Goal: Task Accomplishment & Management: Complete application form

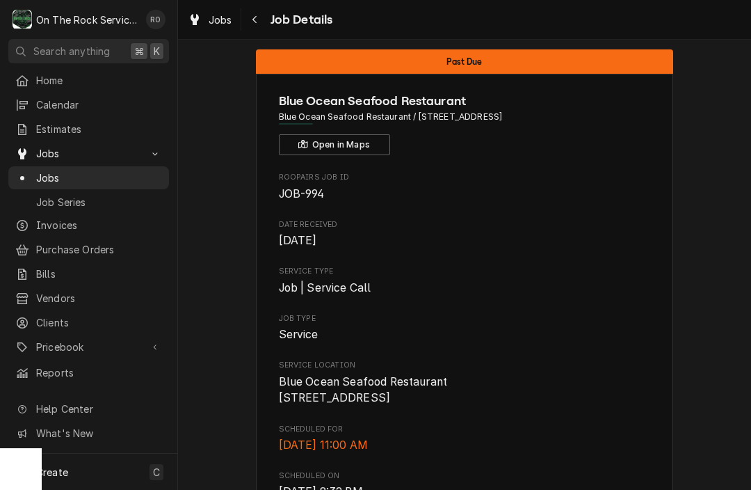
scroll to position [11, 0]
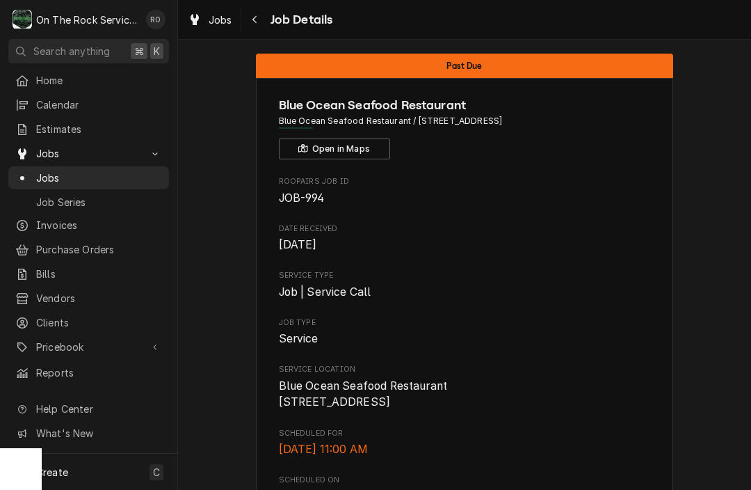
click at [69, 173] on span "Jobs" at bounding box center [99, 177] width 126 height 15
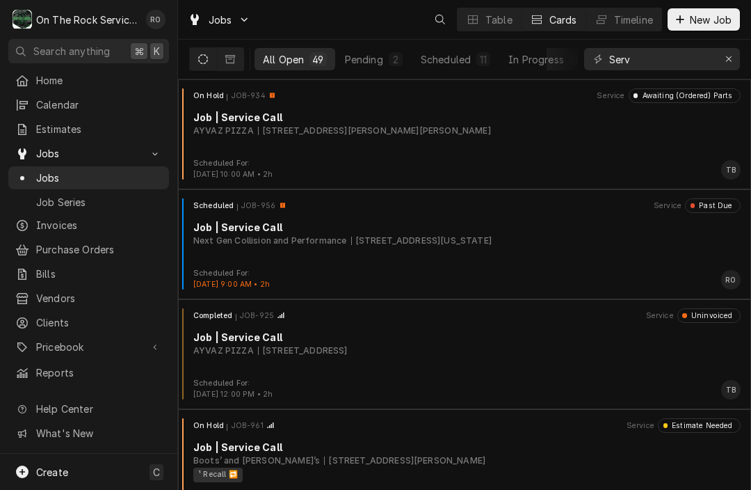
click at [710, 15] on span "New Job" at bounding box center [710, 20] width 47 height 15
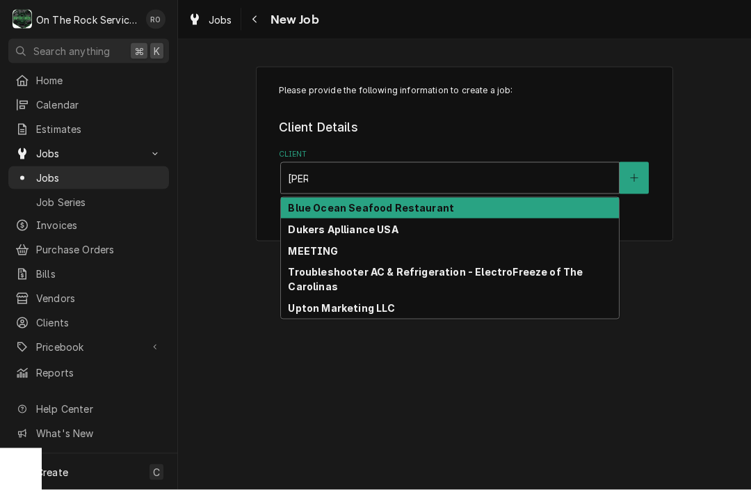
click at [416, 200] on div "Blue Ocean Seafood Restaurant" at bounding box center [450, 209] width 338 height 22
type input "lue"
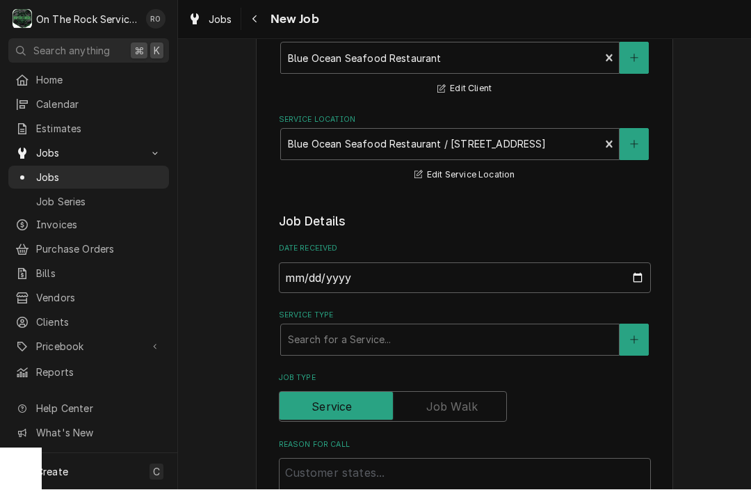
scroll to position [123, 0]
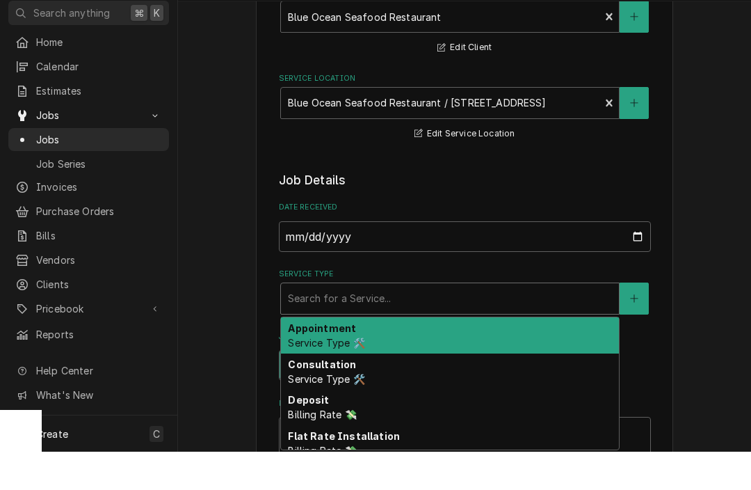
type textarea "x"
type input "J"
type textarea "x"
type input "Jo"
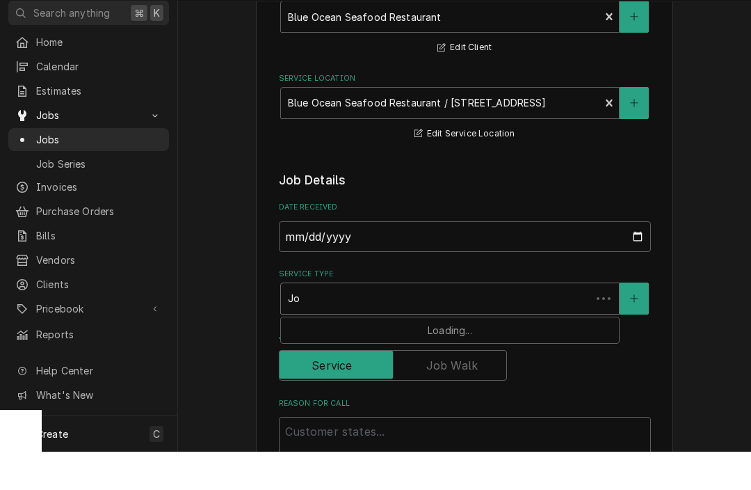
type textarea "x"
type input "Job"
type textarea "x"
type input "Job"
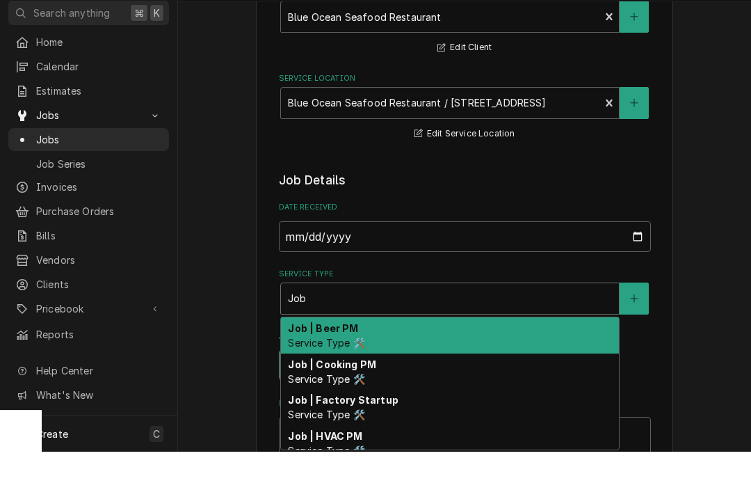
type textarea "x"
type input "Job s"
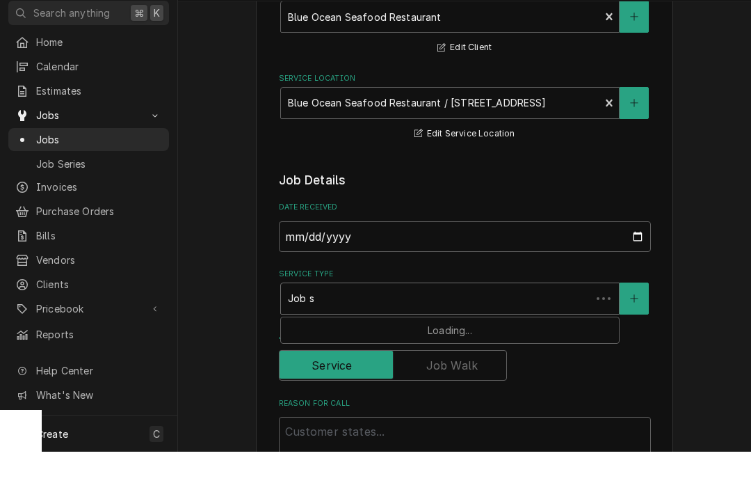
type textarea "x"
type input "Job se"
type textarea "x"
type input "Job ser"
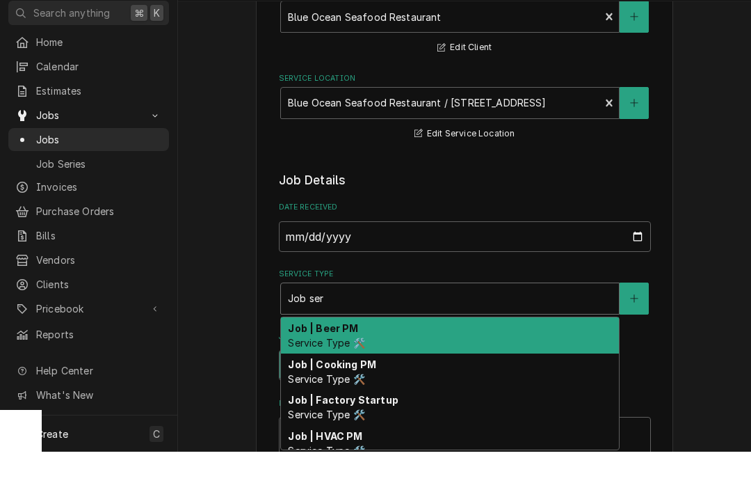
type textarea "x"
type input "Job serv"
type textarea "x"
type input "Job servi"
type textarea "x"
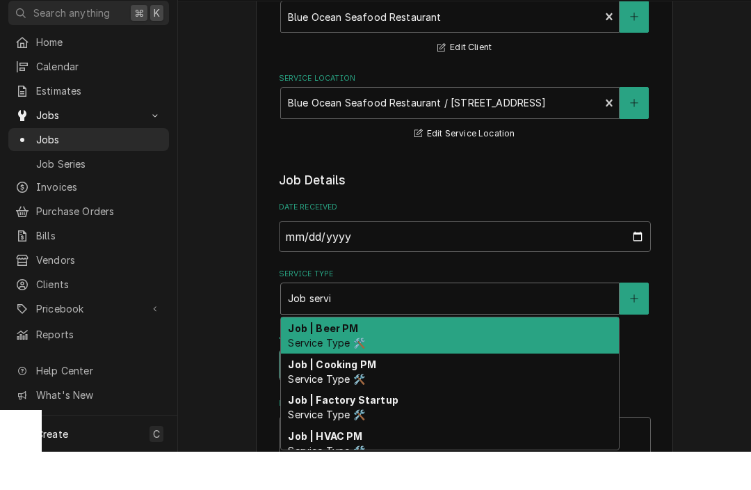
type input "Job servic"
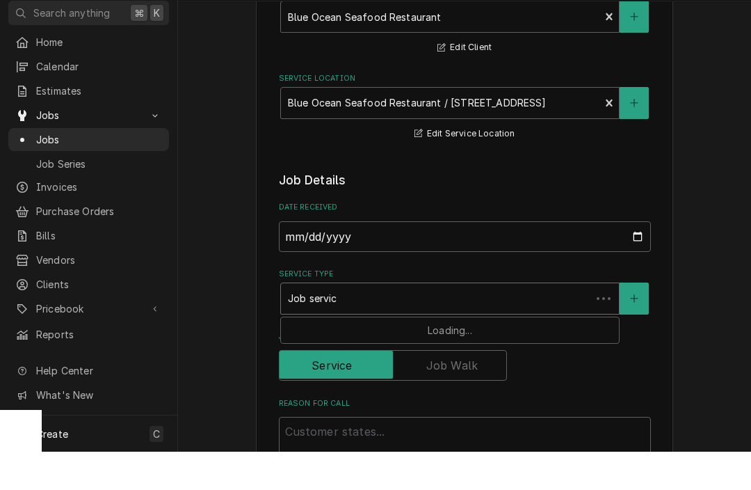
type textarea "x"
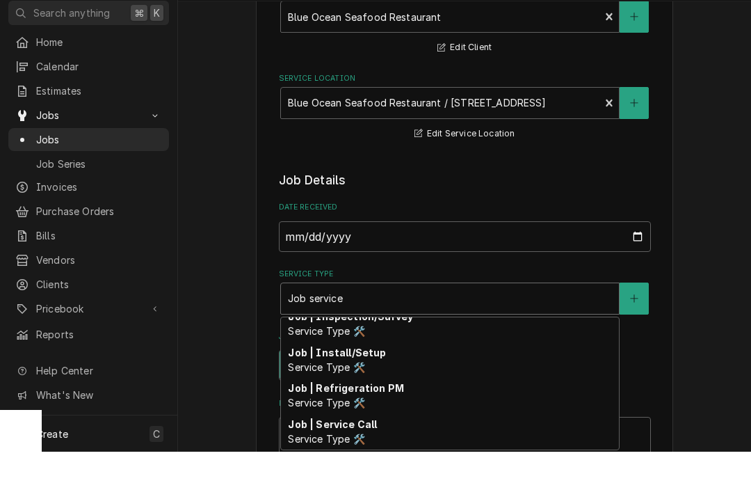
scroll to position [191, 0]
click at [351, 456] on strong "Job | Service Call" at bounding box center [332, 462] width 89 height 12
type input "Job service"
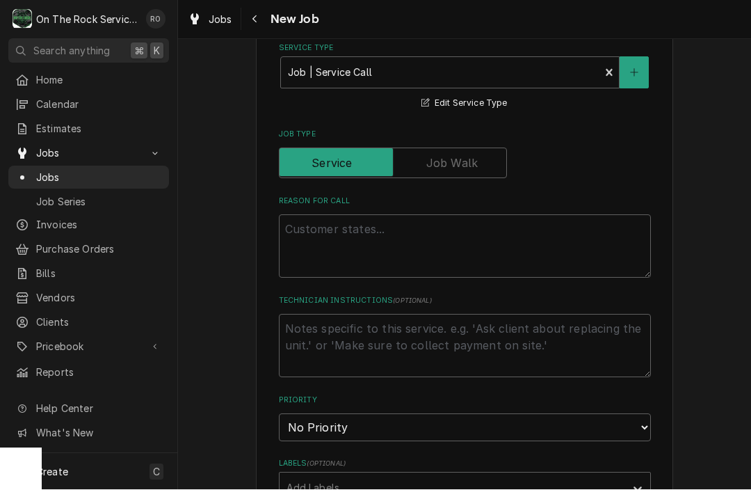
scroll to position [388, 0]
click at [472, 266] on textarea "Reason For Call" at bounding box center [465, 245] width 372 height 63
type textarea "x"
type textarea "W"
type textarea "x"
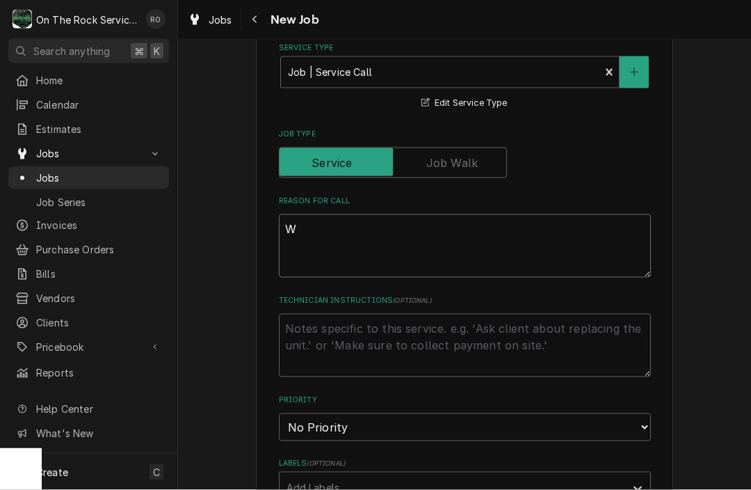
type textarea "Wa"
type textarea "x"
type textarea "Wal"
type textarea "x"
type textarea "Walk"
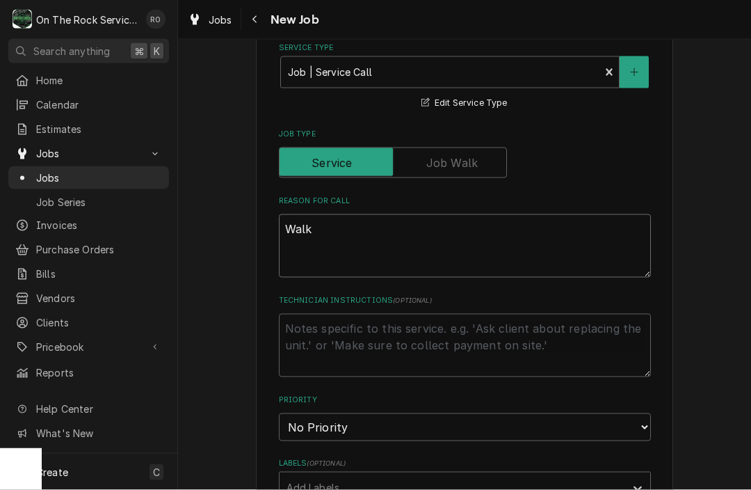
type textarea "x"
type textarea "Walk"
type textarea "x"
type textarea "Walk I"
type textarea "x"
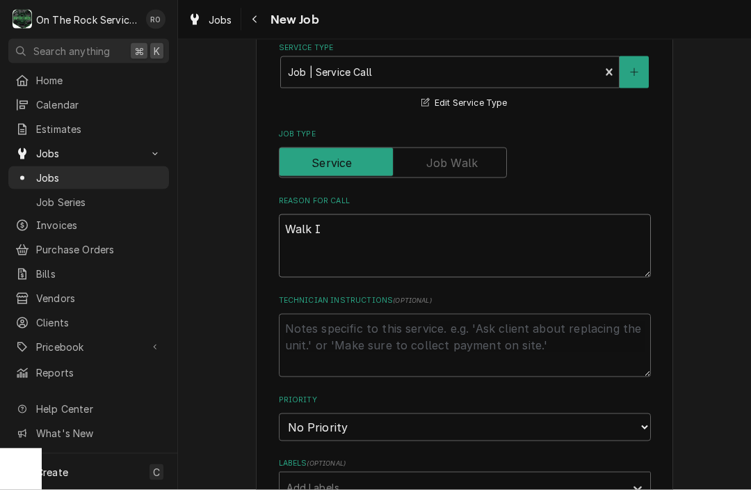
type textarea "Walk In"
type textarea "x"
type textarea "Walk In"
type textarea "x"
type textarea "Walk In C"
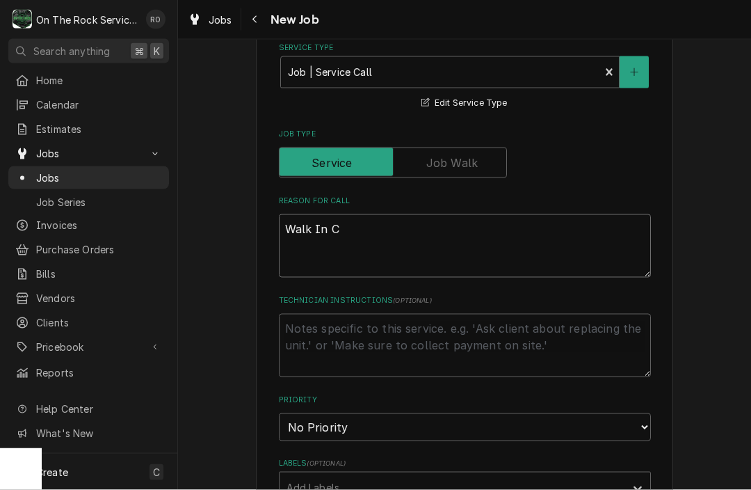
type textarea "x"
type textarea "Walk In Co"
type textarea "x"
type textarea "Walk In Coo"
type textarea "x"
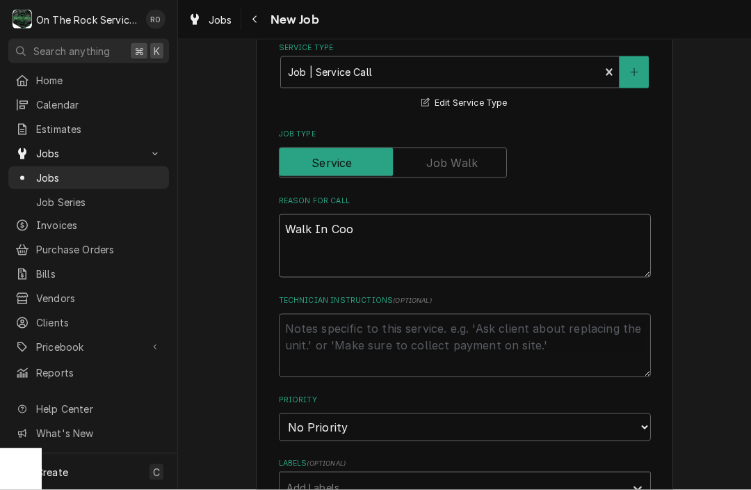
type textarea "Walk In Cool"
type textarea "x"
type textarea "Walk In Coole"
type textarea "x"
type textarea "Walk In Cooler"
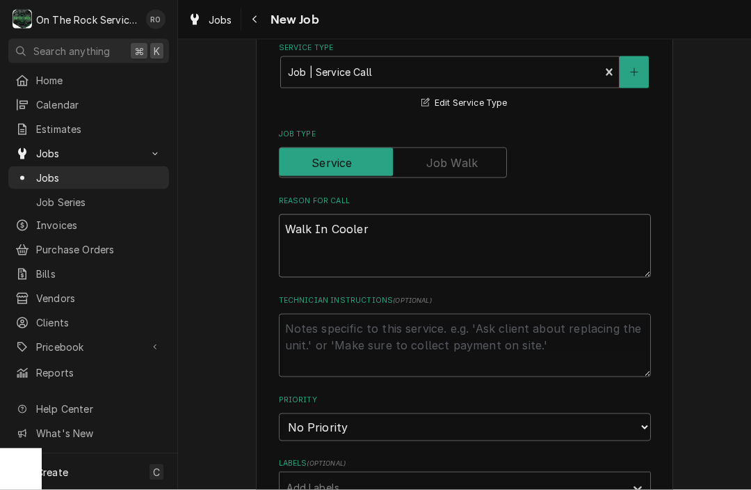
type textarea "x"
type textarea "Walk In Cooler"
type textarea "x"
type textarea "Walk In Cooler i"
type textarea "x"
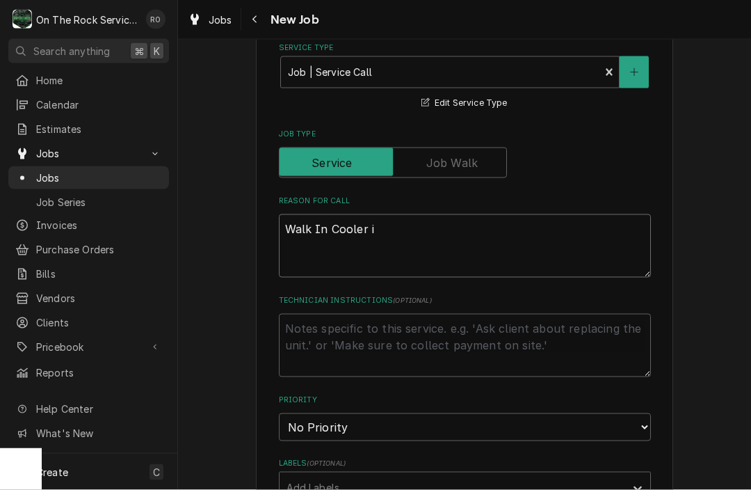
type textarea "Walk In Cooler is"
type textarea "x"
type textarea "Walk In Cooler is"
type textarea "x"
type textarea "Walk In Cooler is d"
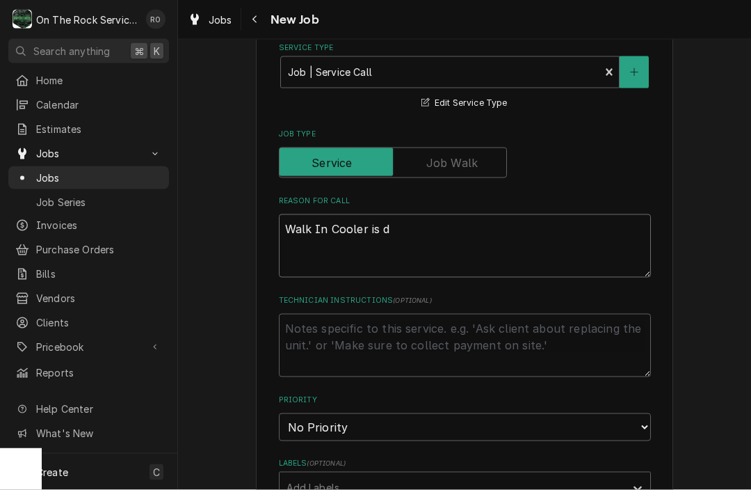
type textarea "x"
type textarea "Walk In Cooler is do"
type textarea "x"
type textarea "Walk In Cooler is dow"
type textarea "x"
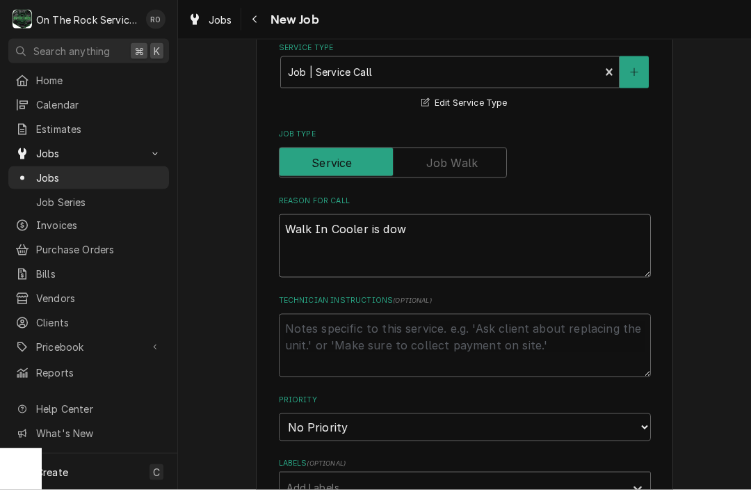
type textarea "Walk In Cooler is down"
type textarea "x"
type textarea "Walk In Cooler is down."
type textarea "x"
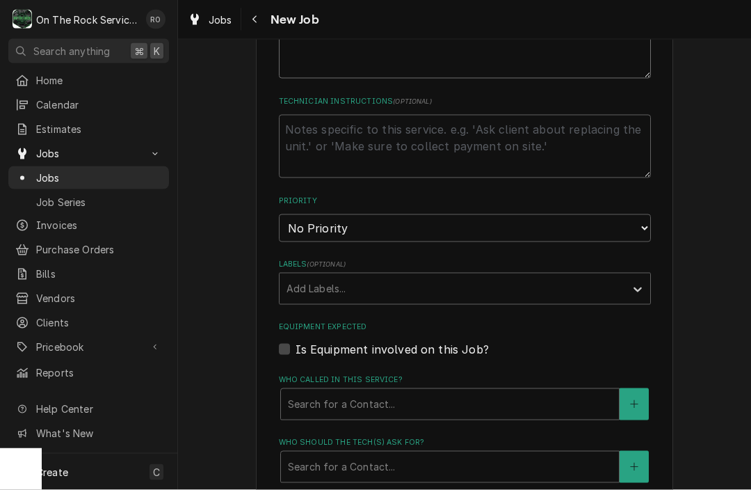
scroll to position [590, 0]
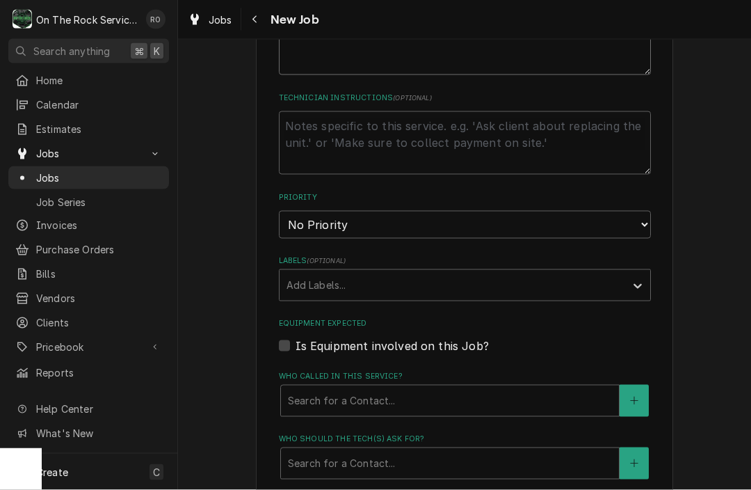
type textarea "Walk In Cooler is down."
click at [472, 220] on select "No Priority Urgent High Medium Low" at bounding box center [465, 225] width 372 height 28
select select "1"
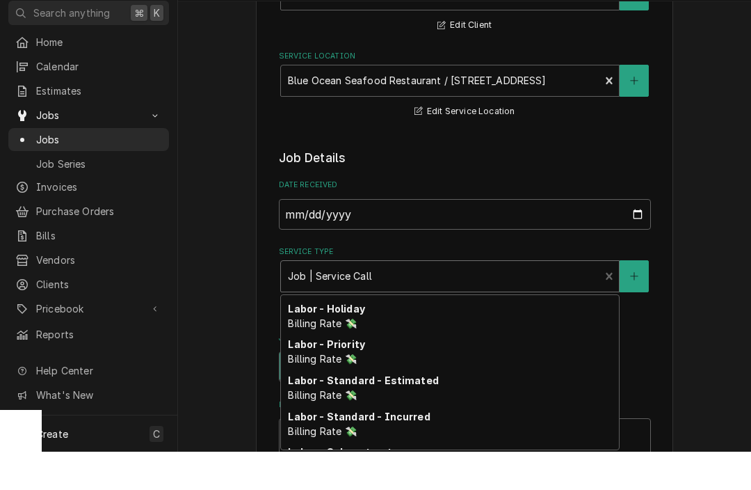
scroll to position [679, 0]
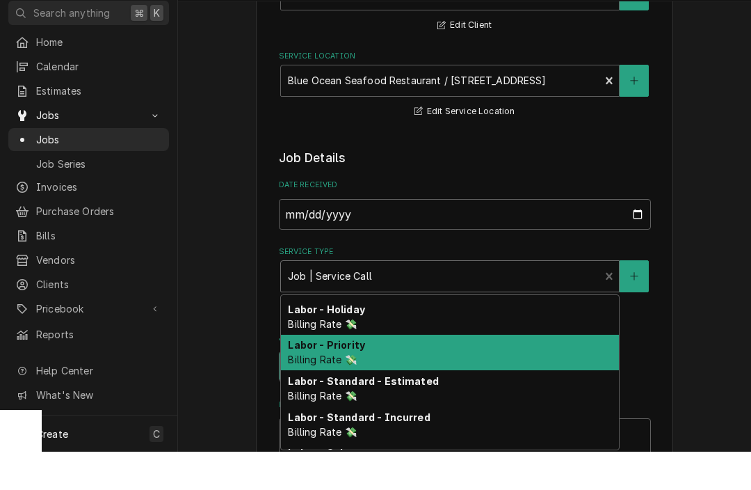
click at [382, 373] on div "Labor - Priority Billing Rate 💸" at bounding box center [450, 391] width 338 height 36
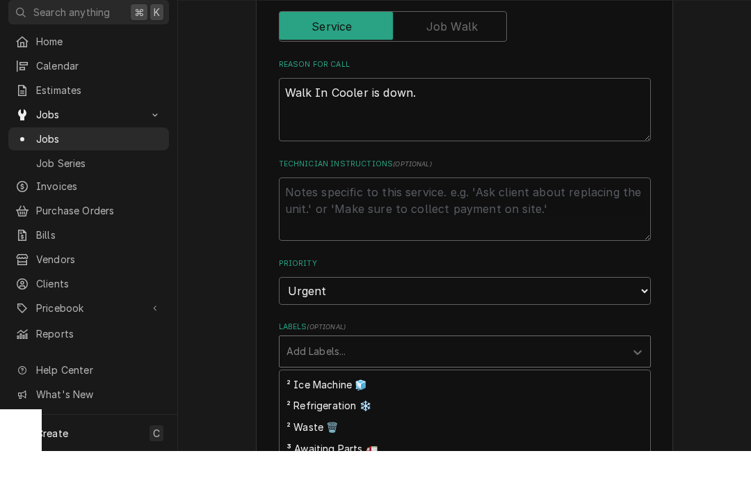
scroll to position [1, 0]
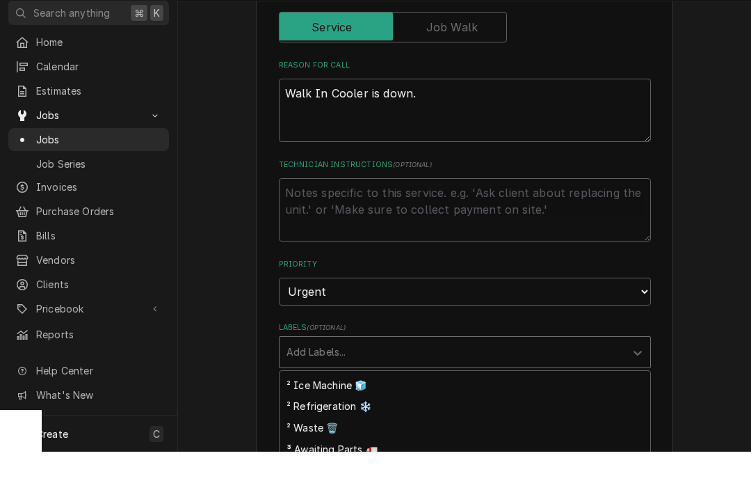
click at [346, 433] on div "² Refrigeration ❄️" at bounding box center [465, 444] width 371 height 22
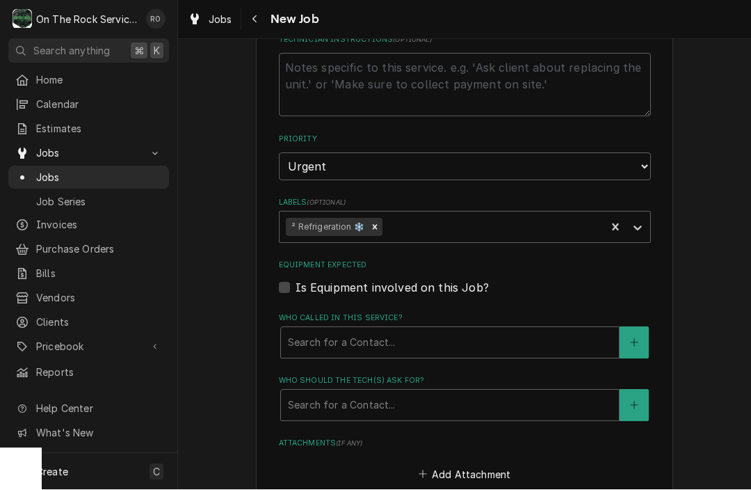
scroll to position [660, 0]
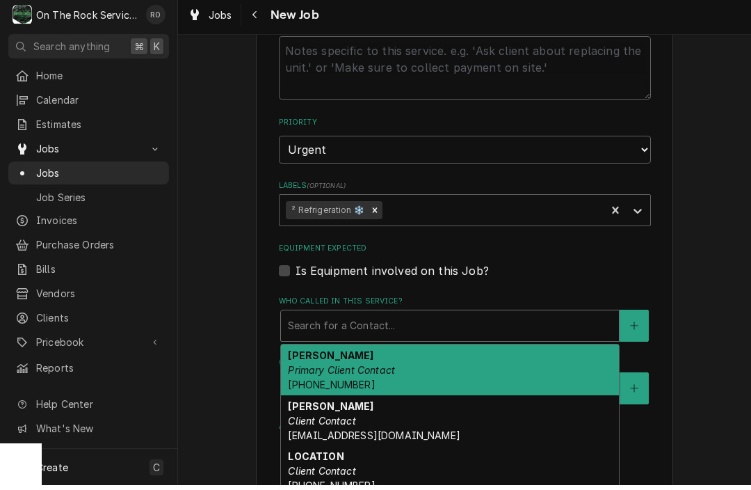
click at [384, 349] on div "George Primary Client Contact (864) 787-6809" at bounding box center [450, 374] width 338 height 51
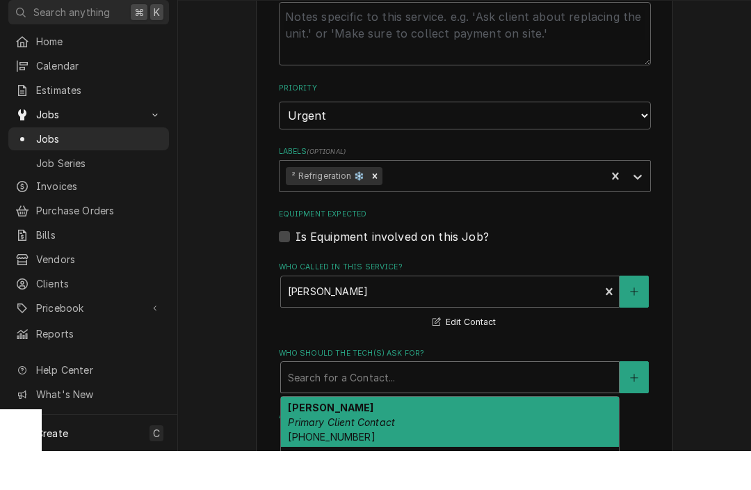
click at [397, 436] on div "George Primary Client Contact (864) 787-6809" at bounding box center [450, 461] width 338 height 51
type textarea "x"
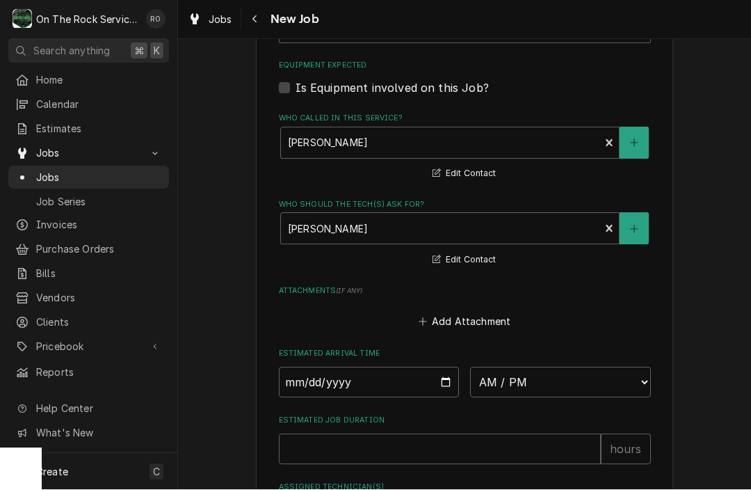
scroll to position [852, 0]
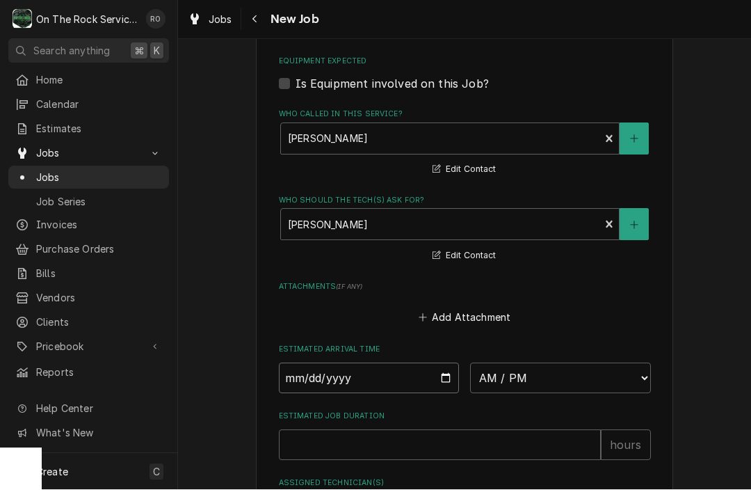
click at [422, 377] on input "Date" at bounding box center [369, 378] width 181 height 31
type input "2025-09-03"
type textarea "x"
click at [529, 365] on select "AM / PM 6:00 AM 6:15 AM 6:30 AM 6:45 AM 7:00 AM 7:15 AM 7:30 AM 7:45 AM 8:00 AM…" at bounding box center [560, 378] width 181 height 31
select select "16:00:00"
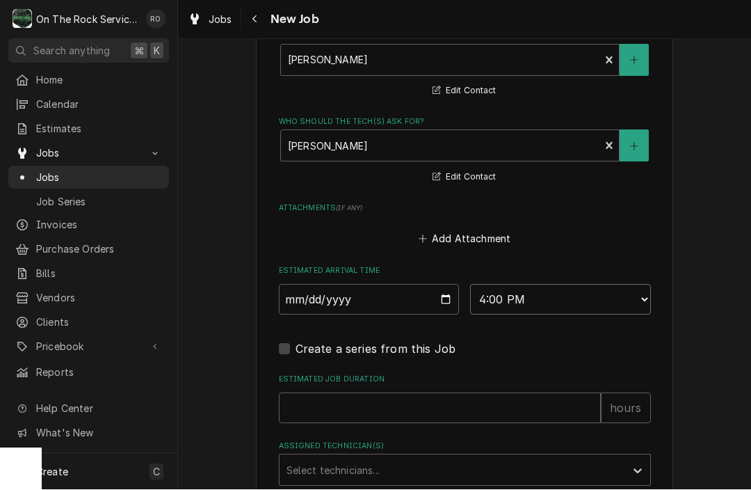
scroll to position [950, 0]
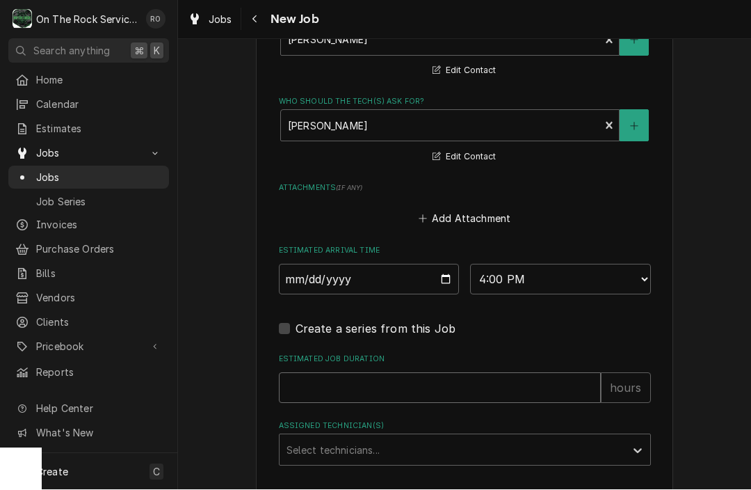
click at [420, 373] on input "Estimated Job Duration" at bounding box center [440, 388] width 322 height 31
type textarea "x"
type input "2"
type textarea "x"
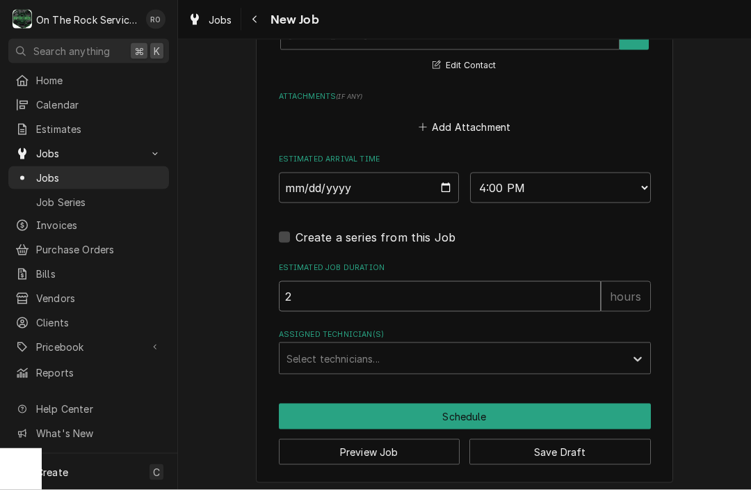
type input "2"
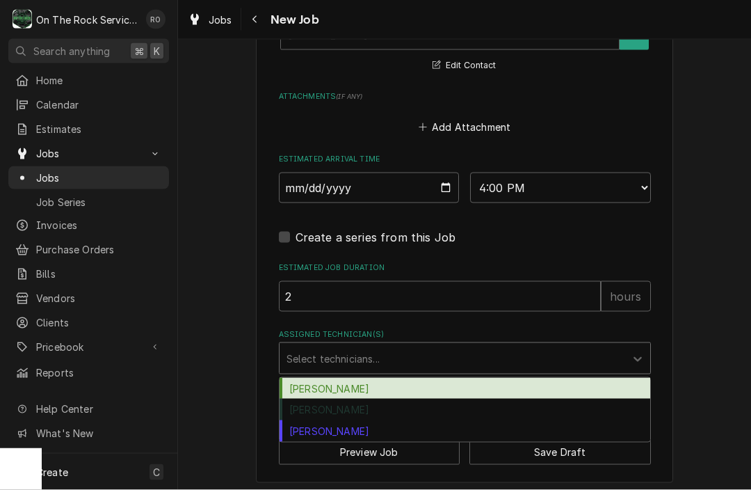
scroll to position [1040, 0]
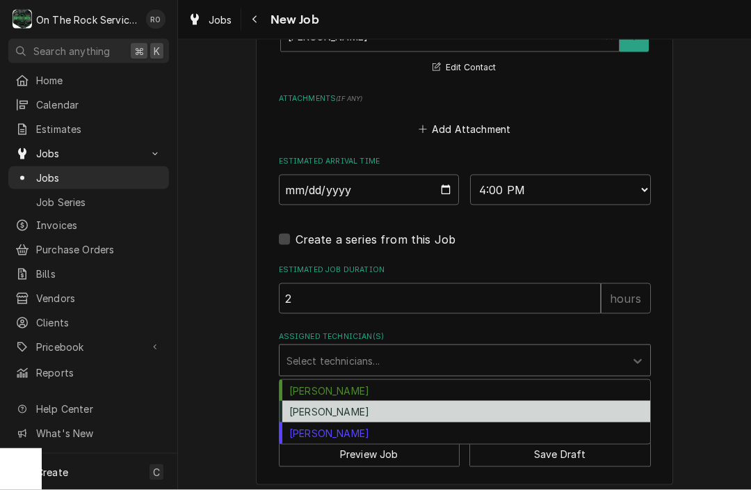
click at [345, 401] on div "Rich Ortega" at bounding box center [465, 412] width 371 height 22
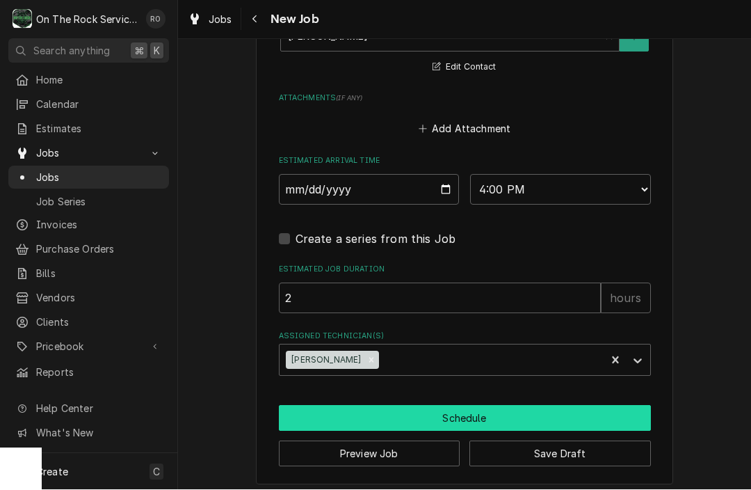
click at [449, 406] on button "Schedule" at bounding box center [465, 419] width 372 height 26
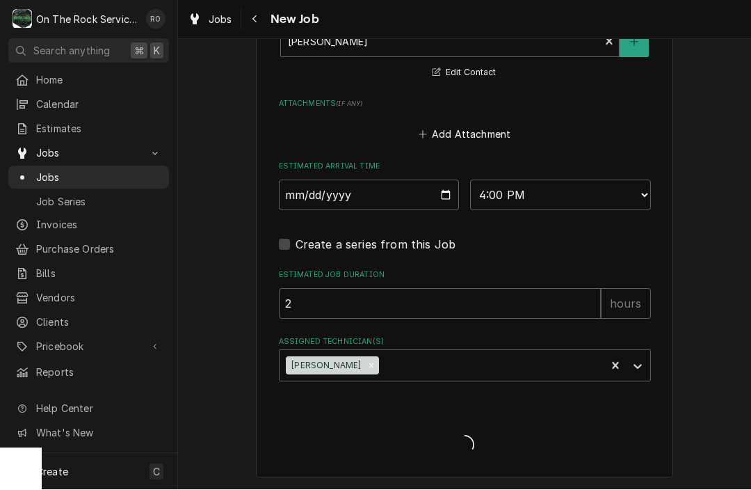
type textarea "x"
